Goal: Task Accomplishment & Management: Manage account settings

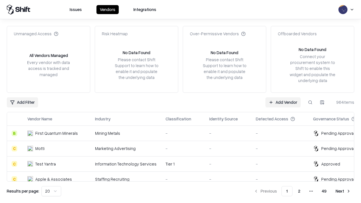
click at [283, 102] on link "Add Vendor" at bounding box center [282, 102] width 35 height 10
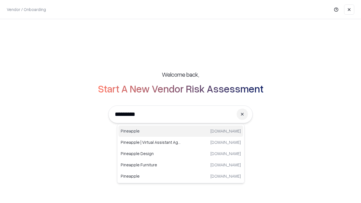
click at [181, 131] on div "Pineapple [DOMAIN_NAME]" at bounding box center [180, 130] width 125 height 11
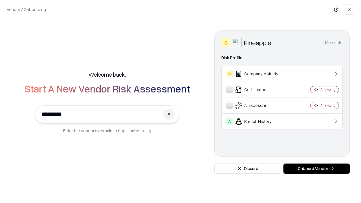
type input "*********"
click at [316, 169] on button "Onboard Vendor" at bounding box center [316, 169] width 66 height 10
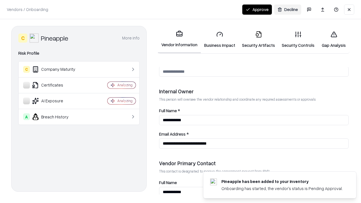
scroll to position [292, 0]
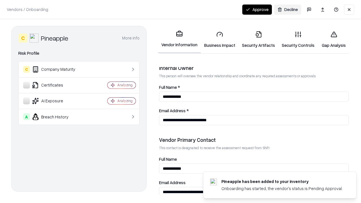
click at [220, 39] on link "Business Impact" at bounding box center [220, 40] width 38 height 26
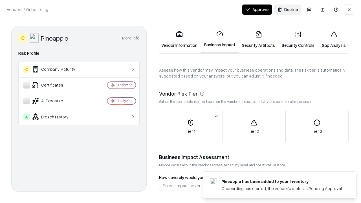
click at [258, 39] on link "Security Artifacts" at bounding box center [259, 40] width 40 height 26
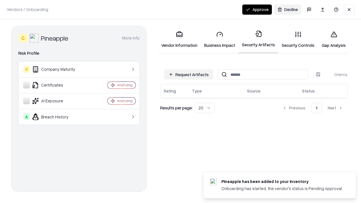
click at [189, 74] on button "Request Artifacts" at bounding box center [188, 74] width 49 height 10
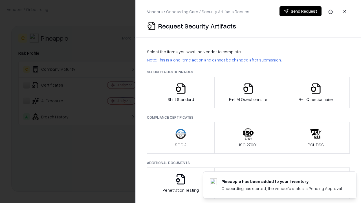
click at [180, 92] on icon "button" at bounding box center [180, 88] width 11 height 11
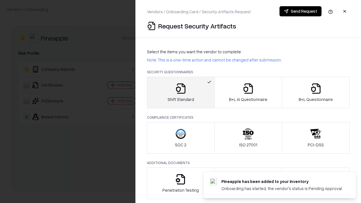
click at [300, 11] on button "Send Request" at bounding box center [300, 11] width 42 height 10
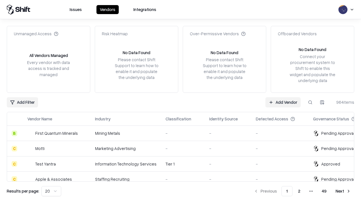
click at [310, 102] on button at bounding box center [310, 102] width 10 height 10
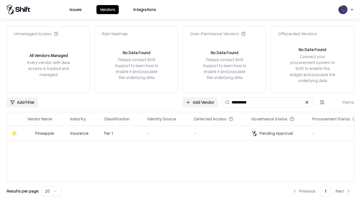
type input "*********"
click at [184, 133] on div "-" at bounding box center [165, 133] width 37 height 6
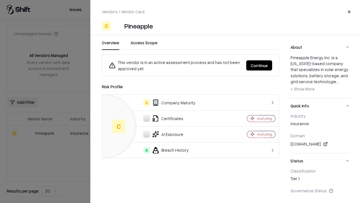
click at [259, 65] on button "Continue" at bounding box center [259, 65] width 26 height 10
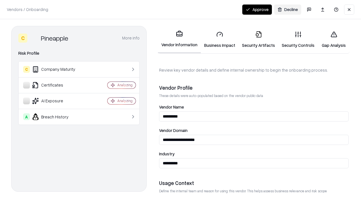
click at [258, 39] on link "Security Artifacts" at bounding box center [259, 40] width 40 height 26
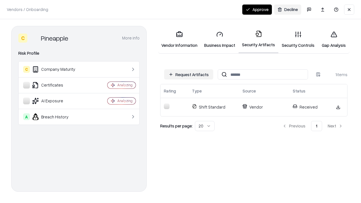
click at [257, 9] on button "Approve" at bounding box center [257, 10] width 30 height 10
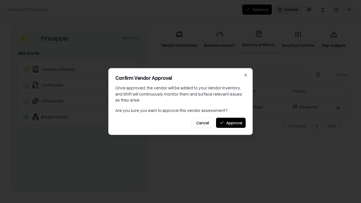
click at [231, 123] on button "Approve" at bounding box center [231, 123] width 30 height 10
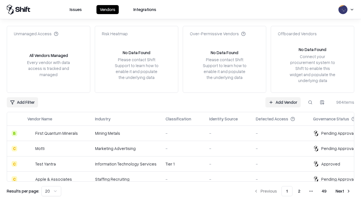
type input "*********"
click at [283, 102] on link "Add Vendor" at bounding box center [282, 102] width 35 height 10
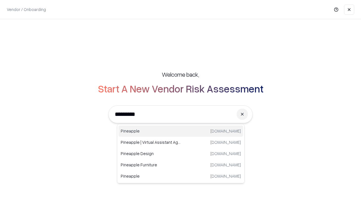
click at [181, 131] on div "Pineapple [DOMAIN_NAME]" at bounding box center [180, 130] width 125 height 11
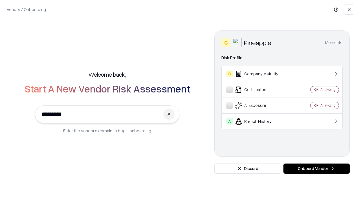
type input "*********"
click at [316, 169] on button "Onboard Vendor" at bounding box center [316, 169] width 66 height 10
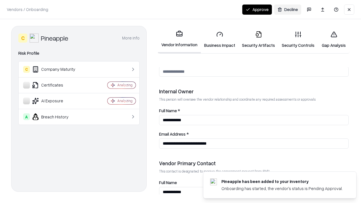
scroll to position [292, 0]
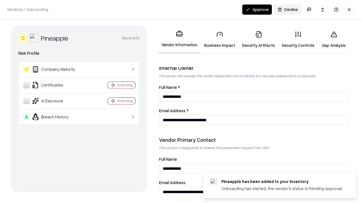
click at [257, 9] on button "Approve" at bounding box center [257, 10] width 30 height 10
